Goal: Task Accomplishment & Management: Manage account settings

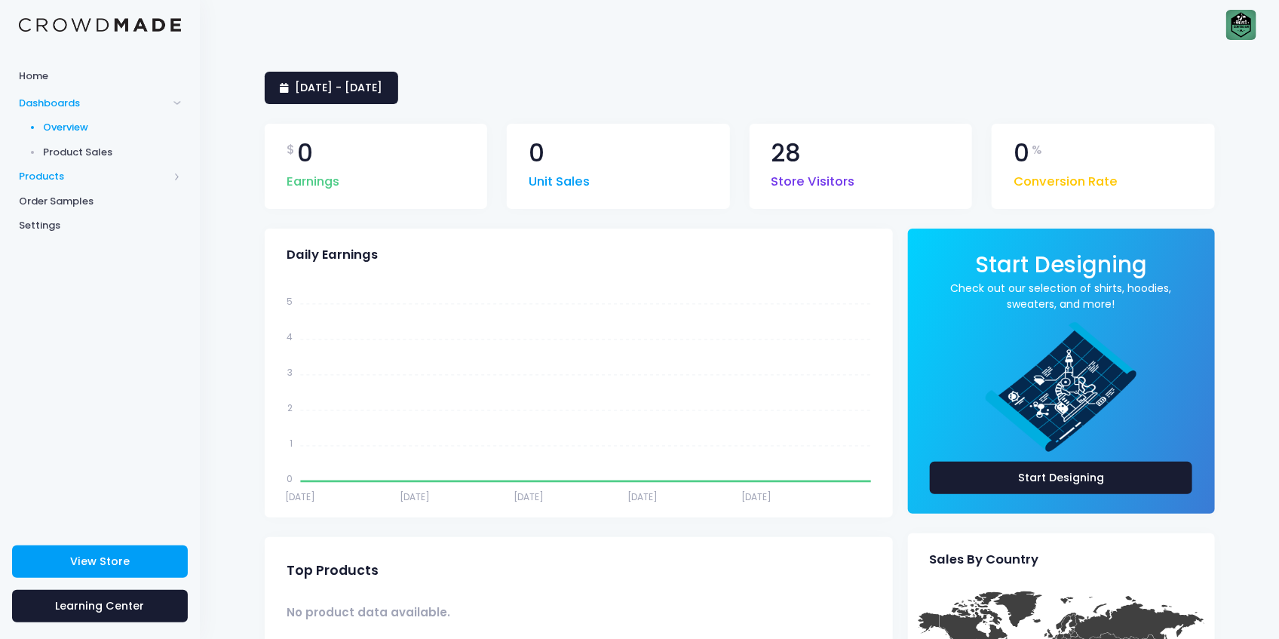
click at [66, 181] on span "Products" at bounding box center [93, 176] width 149 height 15
click at [87, 149] on span "Product Builder" at bounding box center [113, 152] width 138 height 15
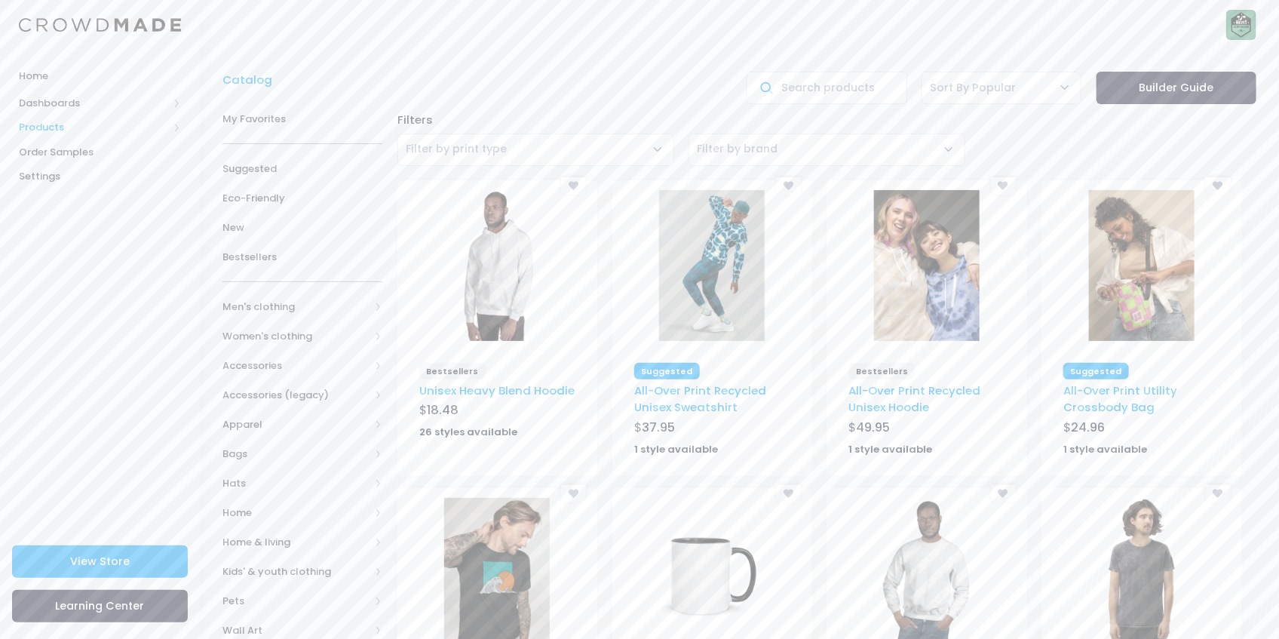
click at [60, 130] on span "Products" at bounding box center [93, 127] width 149 height 15
click at [93, 175] on span "Product Editor" at bounding box center [113, 176] width 138 height 15
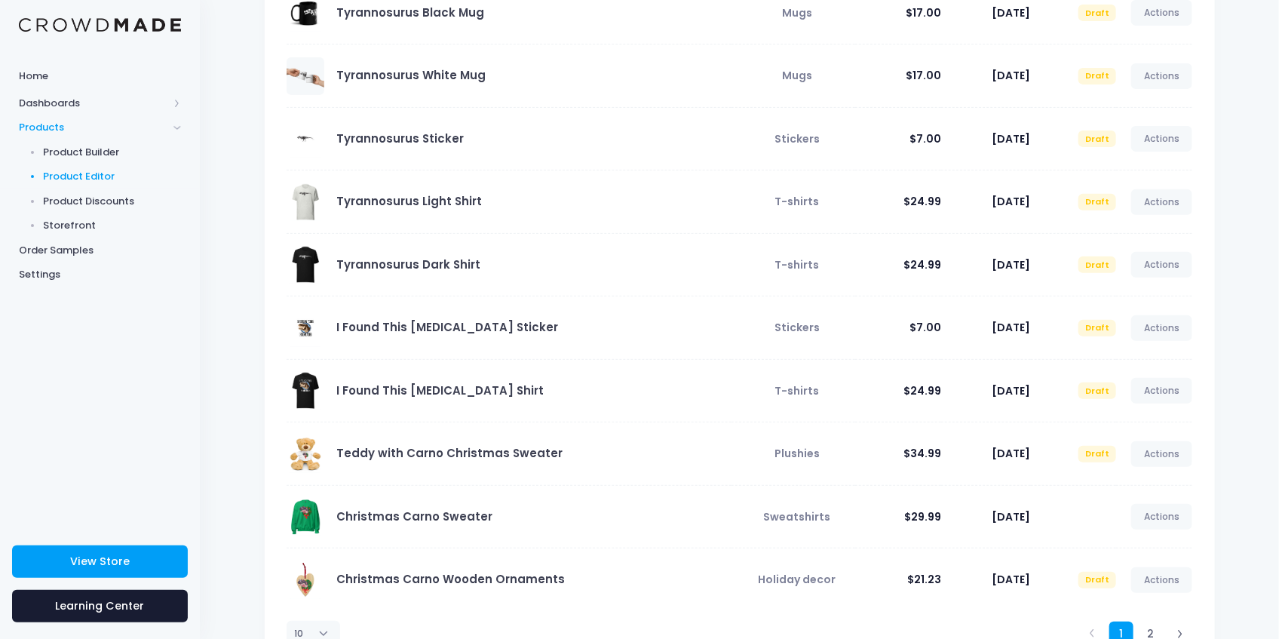
scroll to position [259, 0]
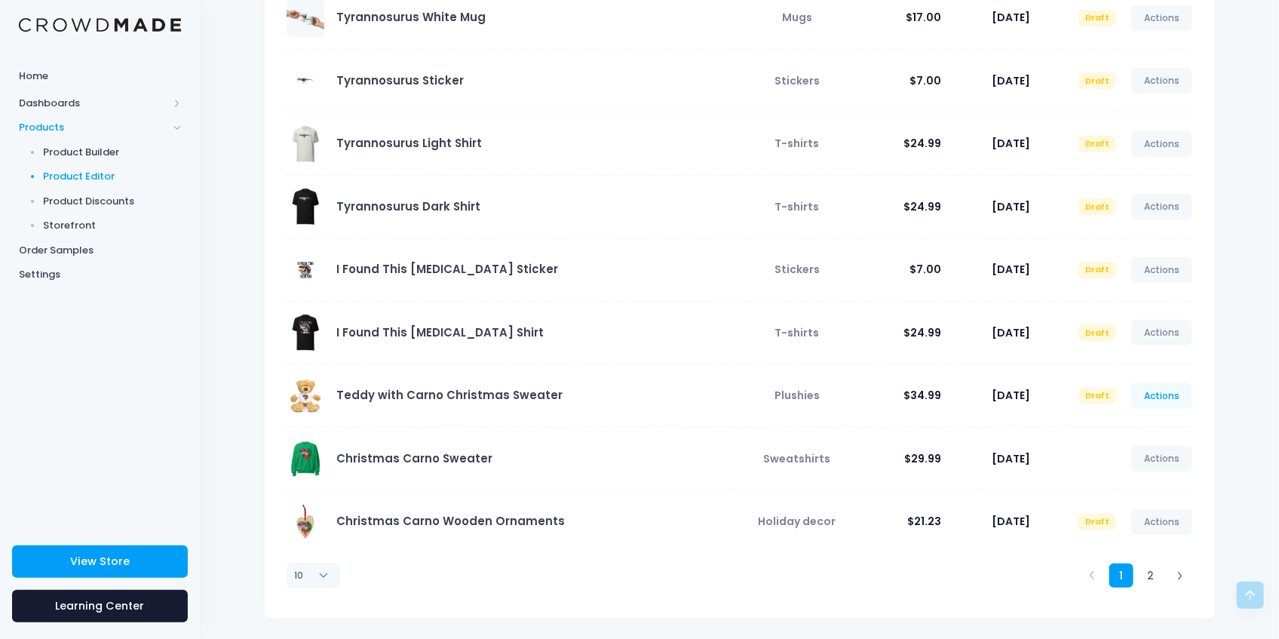
click at [1187, 385] on link "Actions" at bounding box center [1162, 396] width 62 height 26
click at [1127, 428] on link "Edit" at bounding box center [1146, 430] width 80 height 26
click at [1127, 428] on td "Actions Edit View Unpublish" at bounding box center [1154, 458] width 76 height 63
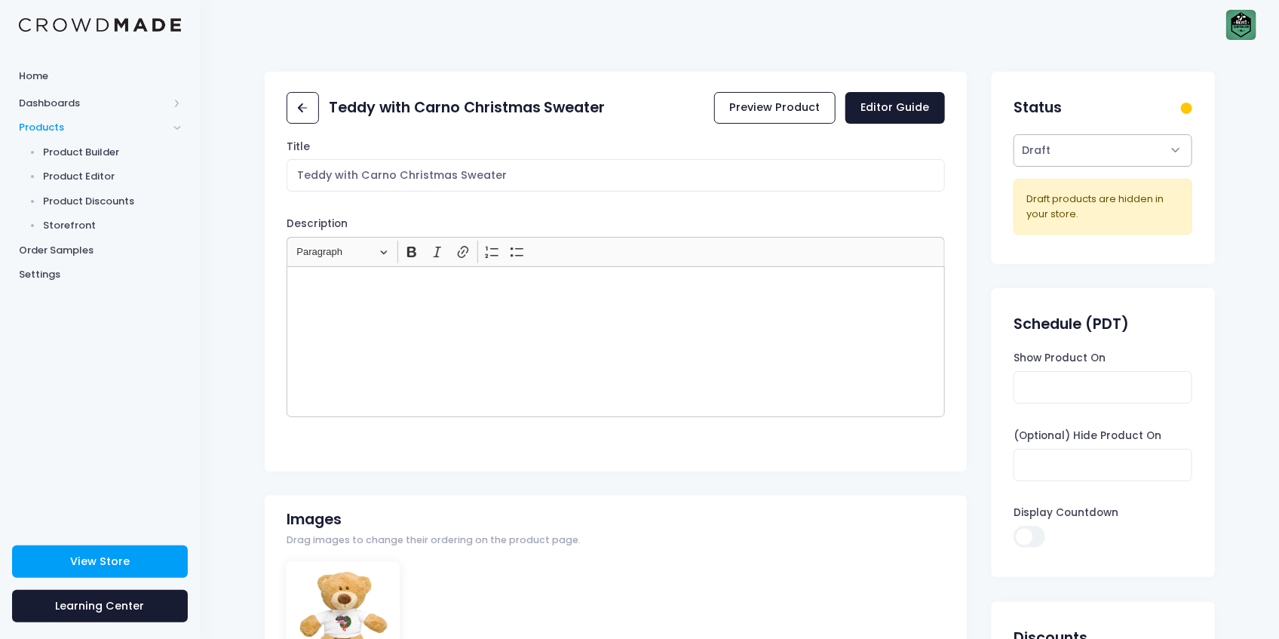
click at [1090, 151] on select "Active Draft" at bounding box center [1103, 150] width 179 height 32
click at [317, 101] on link at bounding box center [303, 108] width 32 height 32
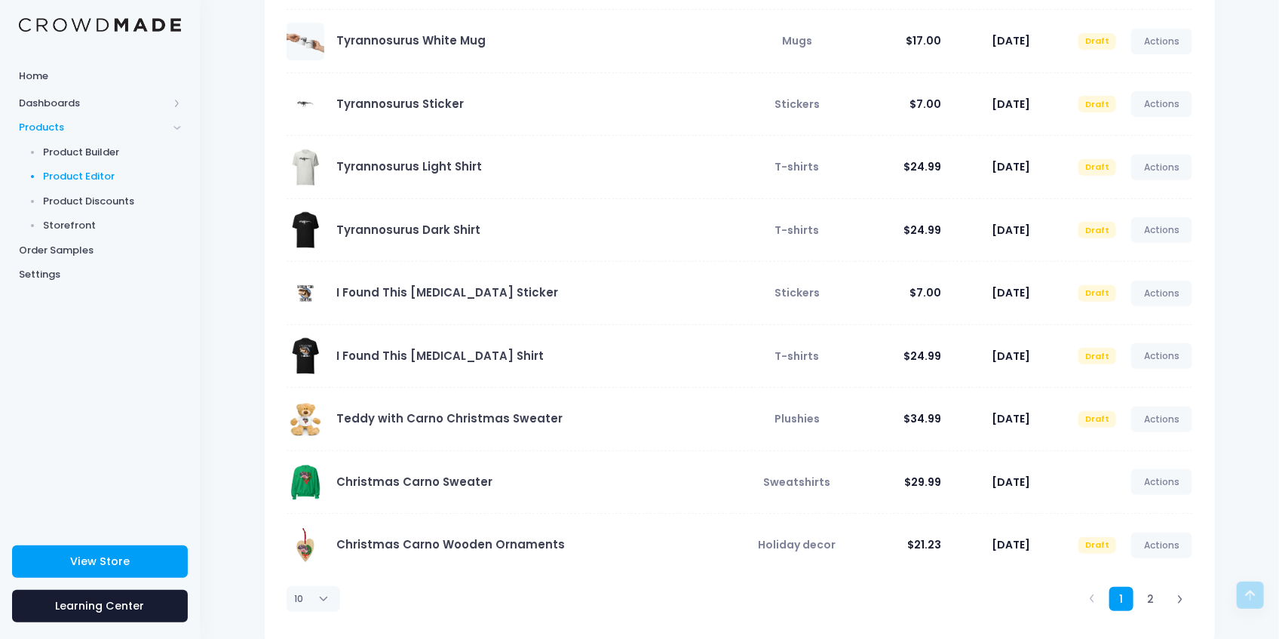
scroll to position [259, 0]
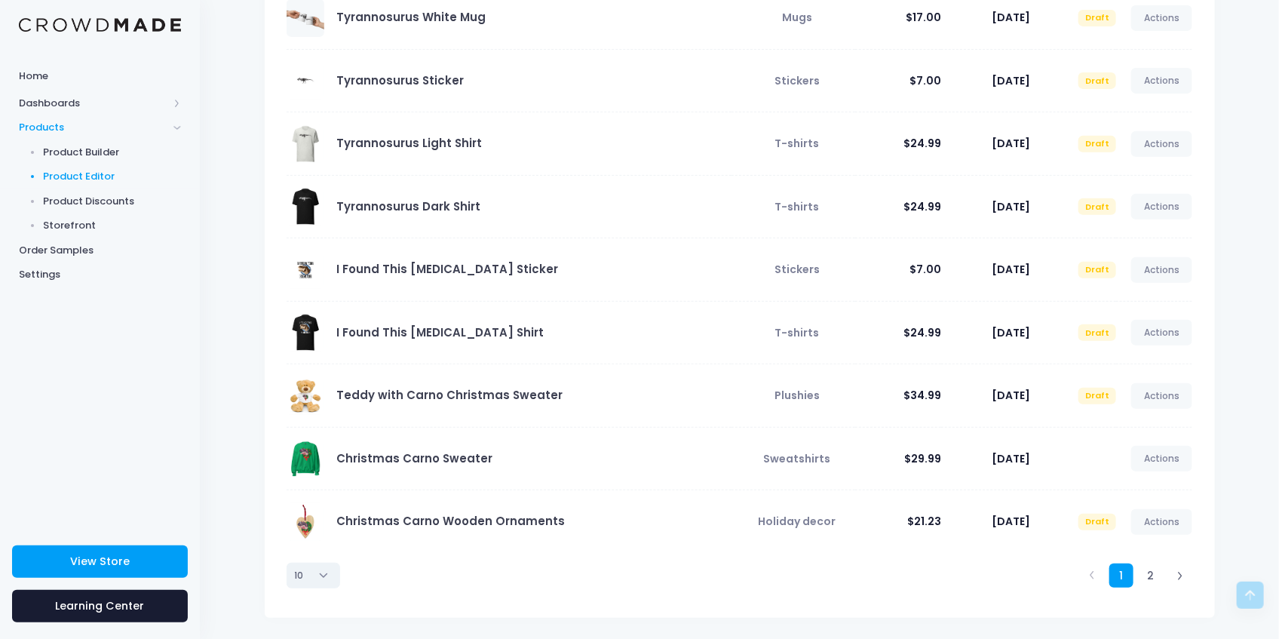
click at [304, 576] on select "10 25 50 100" at bounding box center [314, 576] width 54 height 26
select select "50"
click at [287, 588] on select "10 25 50 100" at bounding box center [314, 576] width 54 height 26
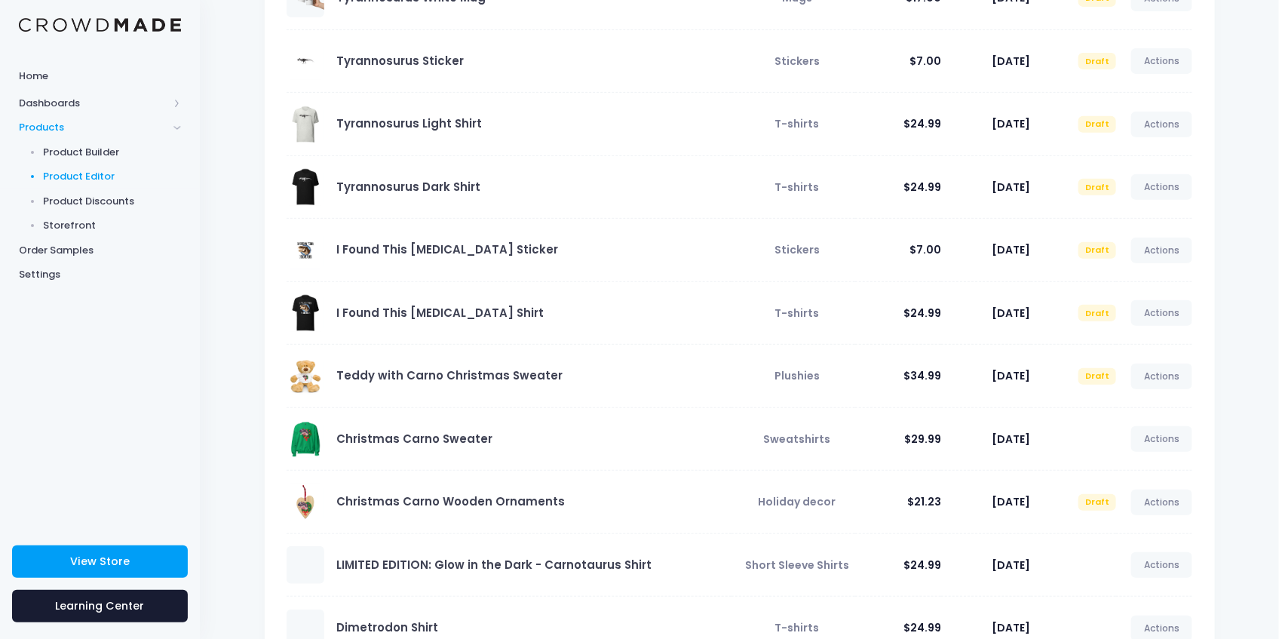
scroll to position [302, 0]
